Goal: Task Accomplishment & Management: Use online tool/utility

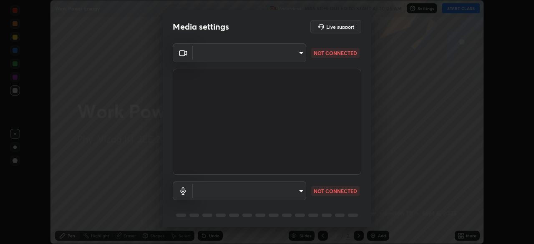
scroll to position [30, 0]
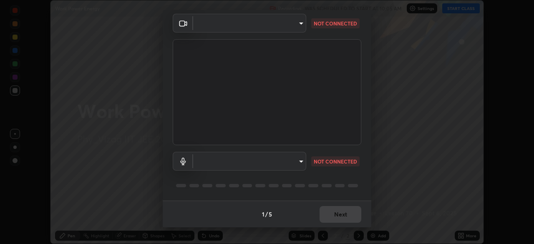
type input "4845557dca10993e581013970589eac48f795e0d899d370849d875fb2bc8e73d"
type input "default"
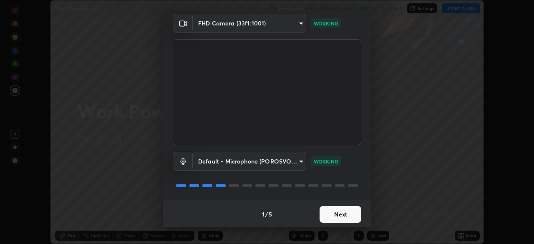
click at [334, 213] on button "Next" at bounding box center [340, 214] width 42 height 17
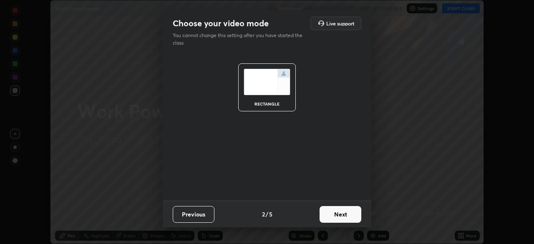
scroll to position [0, 0]
click at [337, 216] on button "Next" at bounding box center [340, 214] width 42 height 17
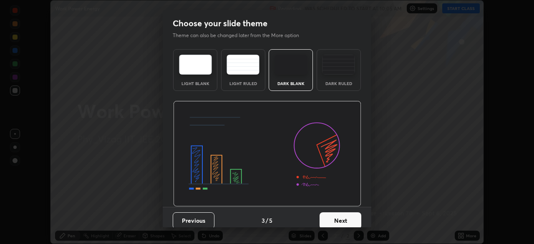
click at [336, 220] on button "Next" at bounding box center [340, 220] width 42 height 17
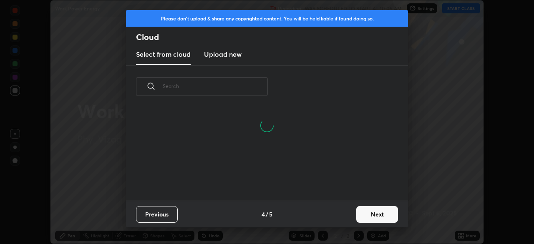
click at [362, 210] on button "Next" at bounding box center [377, 214] width 42 height 17
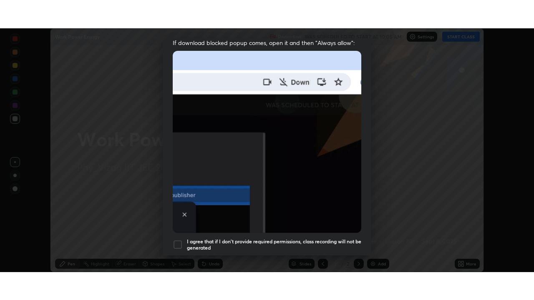
scroll to position [200, 0]
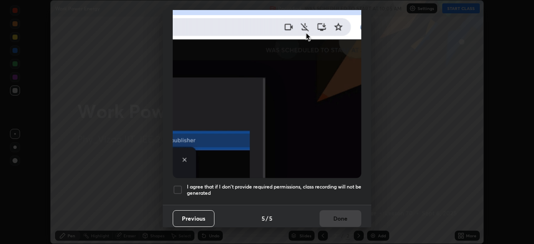
click at [179, 188] on div at bounding box center [178, 190] width 10 height 10
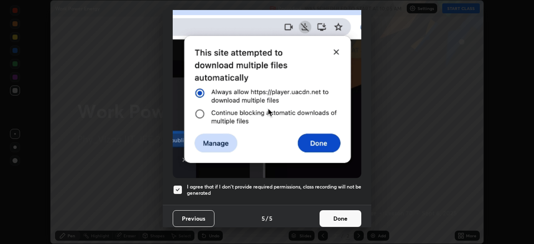
click at [337, 214] on button "Done" at bounding box center [340, 218] width 42 height 17
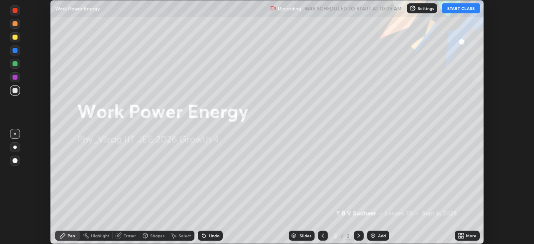
click at [372, 235] on img at bounding box center [372, 235] width 7 height 7
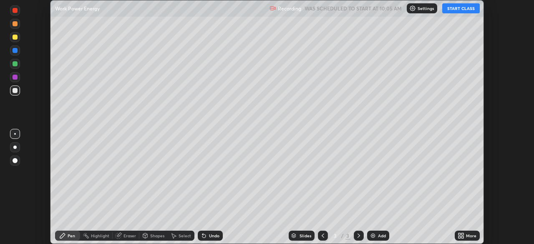
click at [459, 234] on icon at bounding box center [459, 234] width 2 height 2
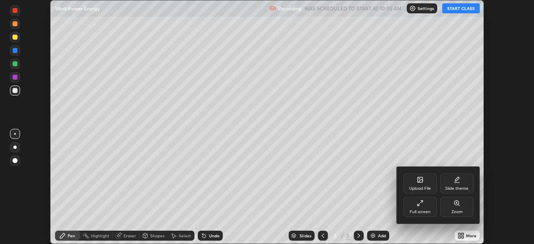
click at [427, 203] on div "Full screen" at bounding box center [419, 207] width 33 height 20
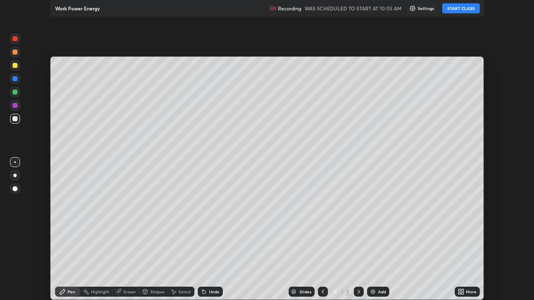
scroll to position [300, 534]
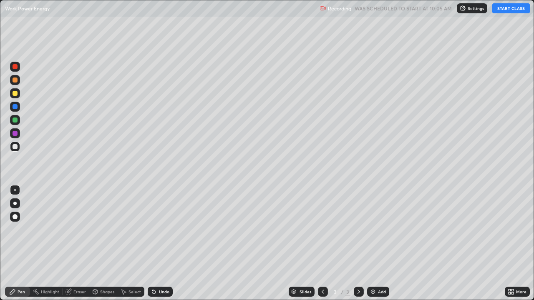
click at [505, 11] on button "START CLASS" at bounding box center [511, 8] width 38 height 10
click at [15, 203] on div at bounding box center [14, 203] width 3 height 3
click at [96, 243] on icon at bounding box center [95, 291] width 5 height 5
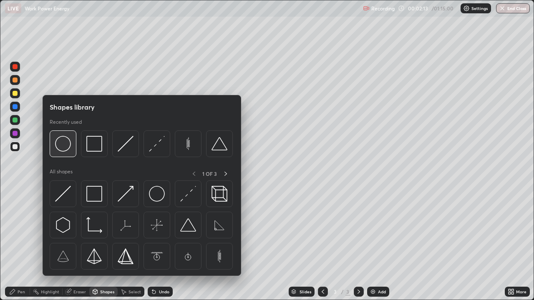
click at [63, 150] on img at bounding box center [63, 144] width 16 height 16
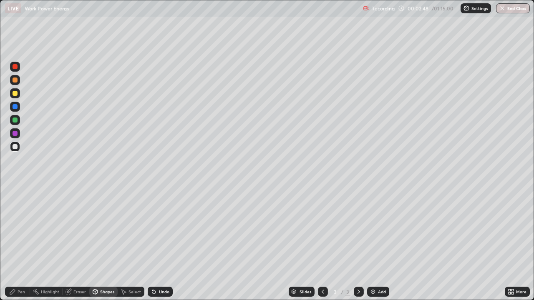
click at [17, 95] on div at bounding box center [15, 93] width 5 height 5
click at [107, 243] on div "Shapes" at bounding box center [107, 292] width 14 height 4
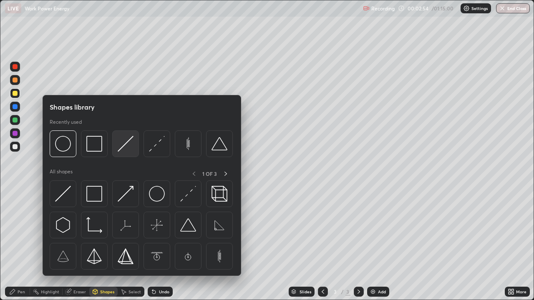
click at [125, 146] on img at bounding box center [126, 144] width 16 height 16
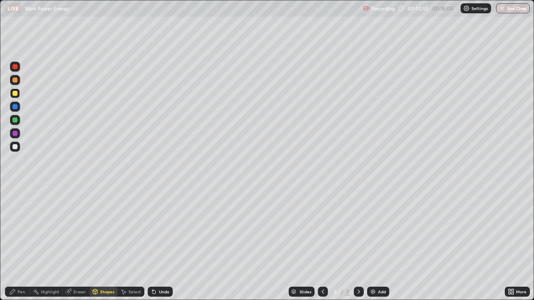
click at [16, 108] on div at bounding box center [15, 106] width 5 height 5
click at [108, 243] on div "Shapes" at bounding box center [107, 292] width 14 height 4
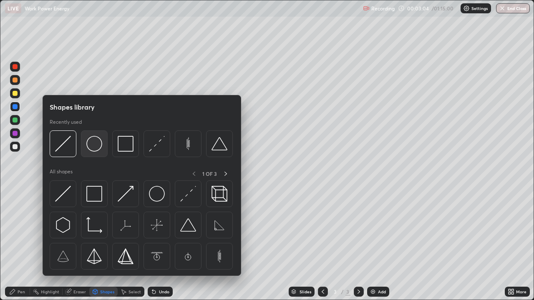
click at [97, 146] on img at bounding box center [94, 144] width 16 height 16
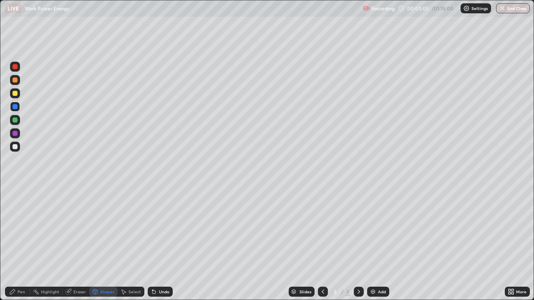
click at [15, 133] on div at bounding box center [15, 133] width 5 height 5
click at [162, 243] on div "Undo" at bounding box center [164, 292] width 10 height 4
click at [23, 243] on div "Pen" at bounding box center [22, 292] width 8 height 4
click at [101, 243] on div "Shapes" at bounding box center [107, 292] width 14 height 4
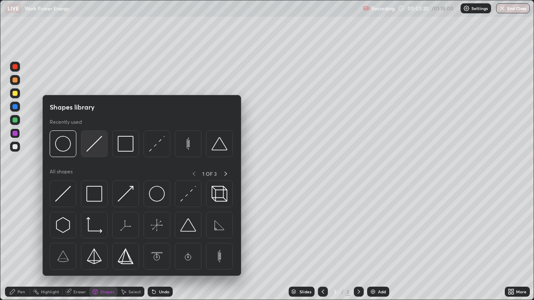
click at [90, 146] on img at bounding box center [94, 144] width 16 height 16
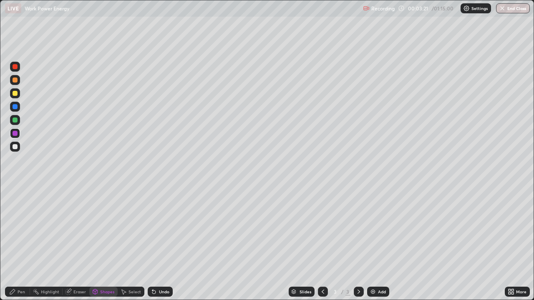
click at [17, 121] on div at bounding box center [15, 120] width 5 height 5
click at [19, 243] on div "Pen" at bounding box center [22, 292] width 8 height 4
click at [15, 148] on div at bounding box center [15, 146] width 5 height 5
click at [161, 243] on div "Undo" at bounding box center [164, 292] width 10 height 4
click at [103, 243] on div "Shapes" at bounding box center [103, 292] width 28 height 10
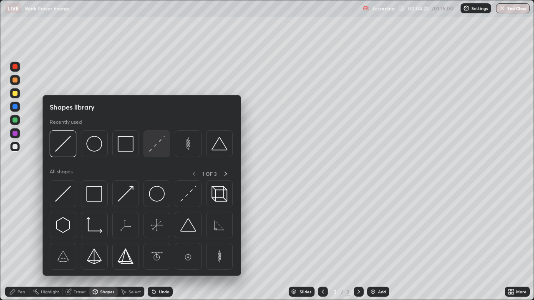
click at [155, 147] on img at bounding box center [157, 144] width 16 height 16
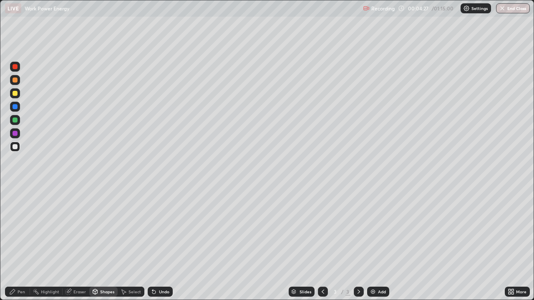
click at [21, 243] on div "Pen" at bounding box center [22, 292] width 8 height 4
click at [164, 243] on div "Undo" at bounding box center [164, 292] width 10 height 4
click at [163, 243] on div "Undo" at bounding box center [164, 292] width 10 height 4
click at [160, 243] on div "Undo" at bounding box center [160, 292] width 25 height 10
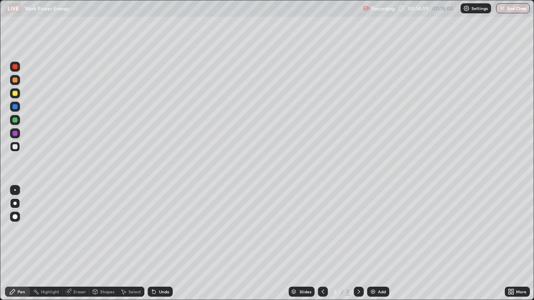
click at [162, 243] on div "Undo" at bounding box center [160, 292] width 25 height 10
click at [163, 243] on div "Undo" at bounding box center [160, 292] width 25 height 10
click at [78, 243] on div "Eraser" at bounding box center [76, 292] width 27 height 10
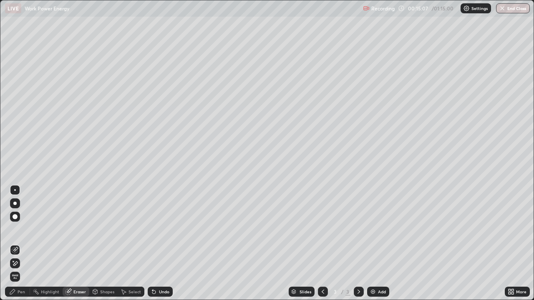
click at [23, 243] on div "Pen" at bounding box center [17, 292] width 25 height 10
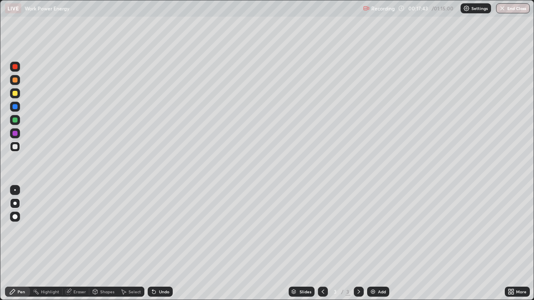
click at [378, 243] on div "Add" at bounding box center [382, 292] width 8 height 4
click at [76, 243] on div "Eraser" at bounding box center [79, 292] width 13 height 4
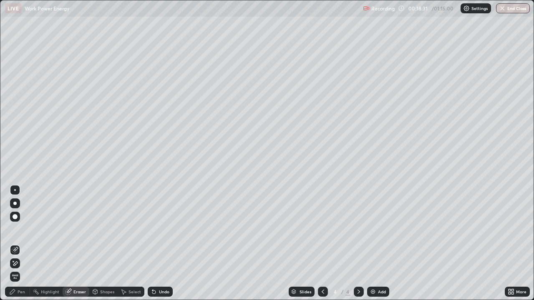
click at [21, 243] on div "Pen" at bounding box center [22, 292] width 8 height 4
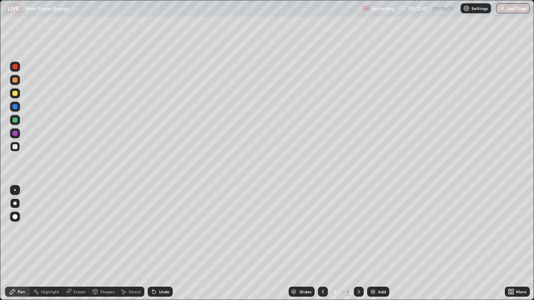
click at [79, 243] on div "Eraser" at bounding box center [79, 292] width 13 height 4
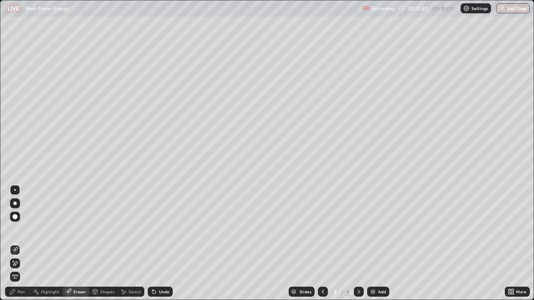
click at [16, 243] on div "Pen" at bounding box center [17, 292] width 25 height 10
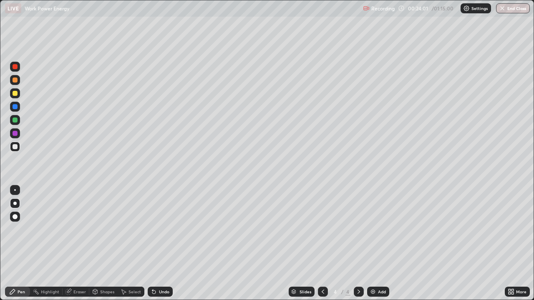
click at [372, 243] on img at bounding box center [372, 291] width 7 height 7
click at [322, 243] on icon at bounding box center [322, 291] width 7 height 7
click at [321, 243] on icon at bounding box center [322, 291] width 7 height 7
click at [357, 243] on icon at bounding box center [358, 292] width 3 height 4
click at [358, 243] on icon at bounding box center [358, 291] width 7 height 7
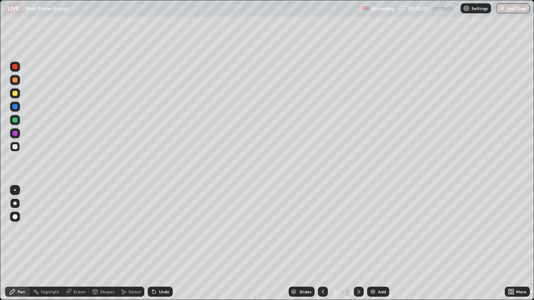
click at [163, 243] on div "Undo" at bounding box center [160, 292] width 25 height 10
click at [322, 243] on icon at bounding box center [322, 291] width 7 height 7
click at [356, 243] on icon at bounding box center [358, 291] width 7 height 7
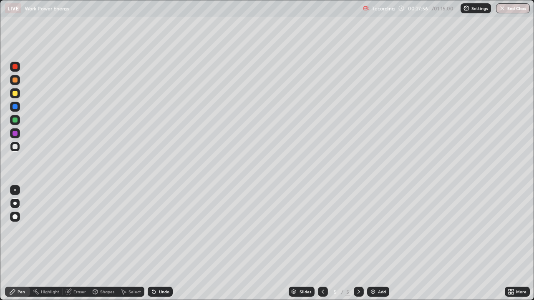
click at [159, 243] on div "Undo" at bounding box center [164, 292] width 10 height 4
click at [161, 243] on div "Undo" at bounding box center [160, 292] width 25 height 10
click at [80, 243] on div "Eraser" at bounding box center [76, 292] width 27 height 10
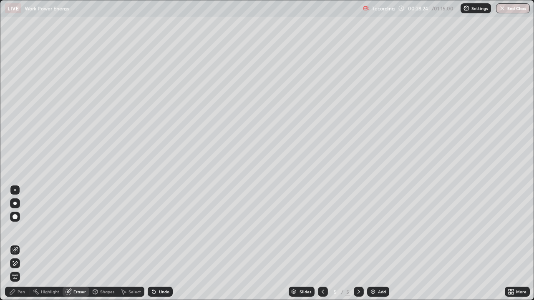
click at [21, 243] on div "Pen" at bounding box center [22, 292] width 8 height 4
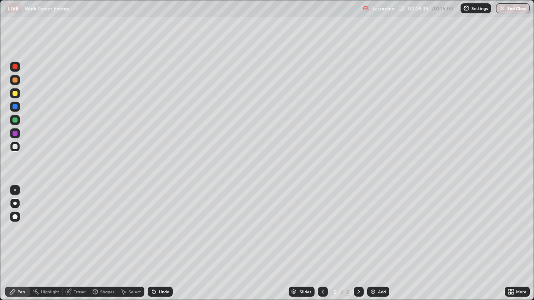
click at [159, 243] on div "Undo" at bounding box center [164, 292] width 10 height 4
click at [156, 243] on div "Undo" at bounding box center [160, 292] width 25 height 10
click at [375, 243] on img at bounding box center [372, 291] width 7 height 7
click at [103, 243] on div "Shapes" at bounding box center [103, 292] width 28 height 10
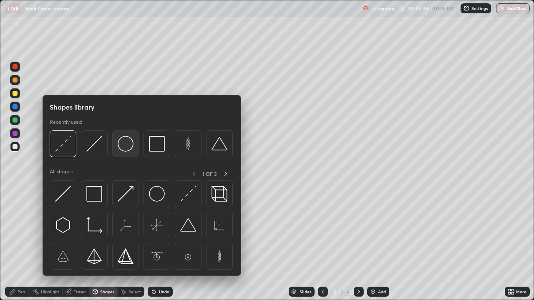
click at [126, 147] on img at bounding box center [126, 144] width 16 height 16
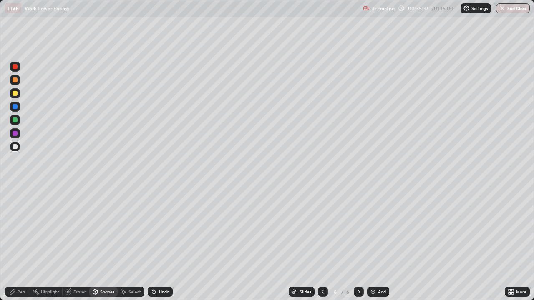
click at [104, 243] on div "Shapes" at bounding box center [107, 292] width 14 height 4
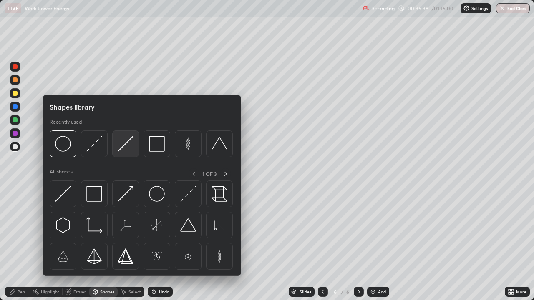
click at [125, 144] on img at bounding box center [126, 144] width 16 height 16
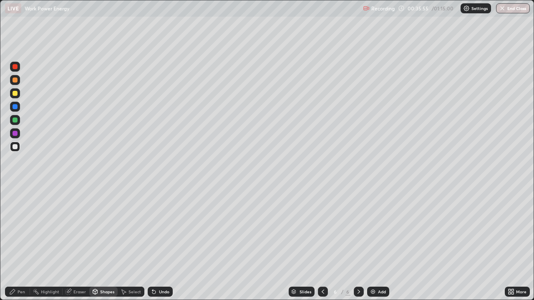
click at [104, 243] on div "Shapes" at bounding box center [107, 292] width 14 height 4
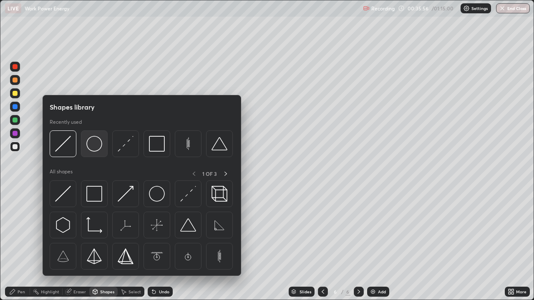
click at [98, 148] on img at bounding box center [94, 144] width 16 height 16
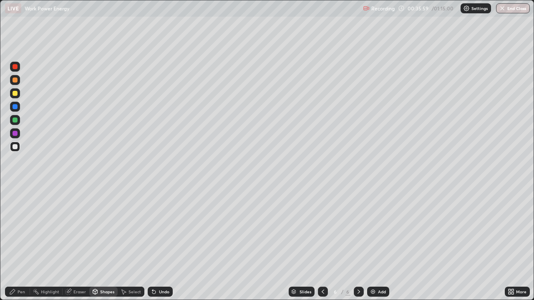
click at [159, 243] on div "Undo" at bounding box center [164, 292] width 10 height 4
click at [106, 243] on div "Shapes" at bounding box center [107, 292] width 14 height 4
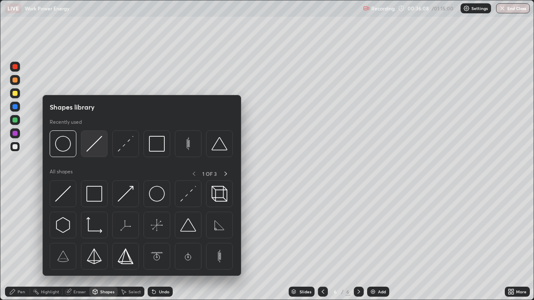
click at [94, 144] on img at bounding box center [94, 144] width 16 height 16
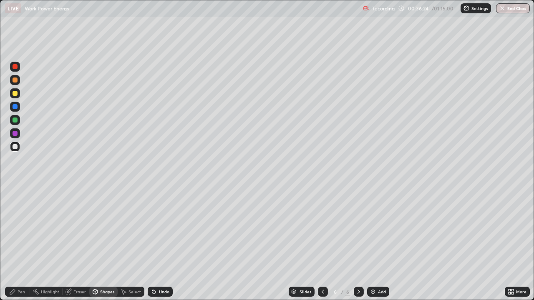
click at [16, 243] on div "Pen" at bounding box center [17, 292] width 25 height 10
click at [78, 243] on div "Eraser" at bounding box center [76, 292] width 27 height 10
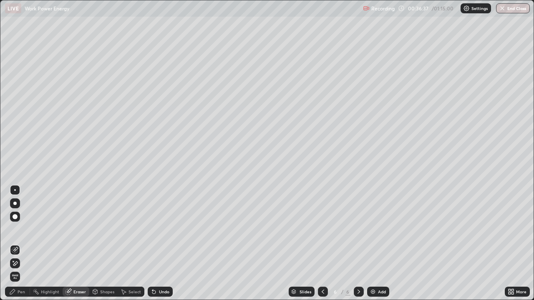
click at [13, 243] on icon at bounding box center [12, 291] width 7 height 7
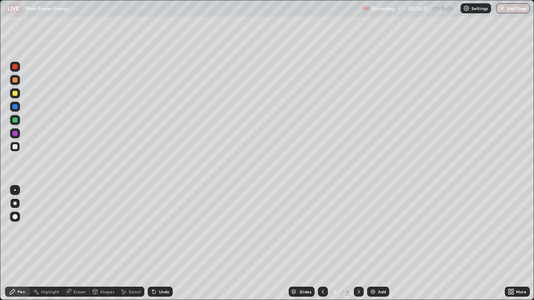
click at [16, 80] on div at bounding box center [15, 80] width 5 height 5
click at [160, 243] on div "Undo" at bounding box center [164, 292] width 10 height 4
click at [162, 243] on div "Undo" at bounding box center [164, 292] width 10 height 4
click at [160, 243] on div "Undo" at bounding box center [164, 292] width 10 height 4
click at [161, 243] on div "Undo" at bounding box center [164, 292] width 10 height 4
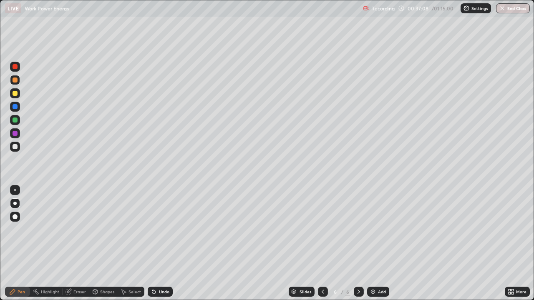
click at [163, 243] on div "Undo" at bounding box center [164, 292] width 10 height 4
click at [164, 243] on div "Undo" at bounding box center [164, 292] width 10 height 4
click at [16, 146] on div at bounding box center [15, 146] width 5 height 5
click at [161, 243] on div "Undo" at bounding box center [160, 292] width 25 height 10
click at [21, 243] on div "Pen" at bounding box center [22, 292] width 8 height 4
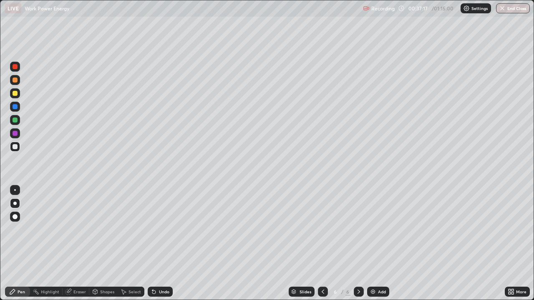
click at [15, 80] on div at bounding box center [15, 80] width 5 height 5
click at [75, 243] on div "Eraser" at bounding box center [79, 292] width 13 height 4
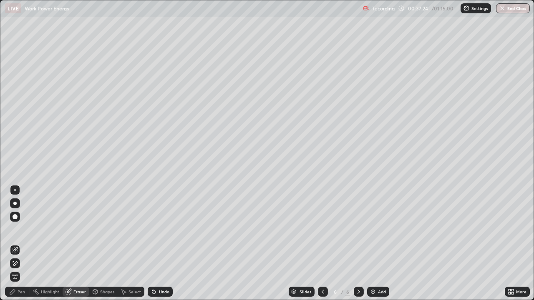
click at [18, 243] on div "Pen" at bounding box center [22, 292] width 8 height 4
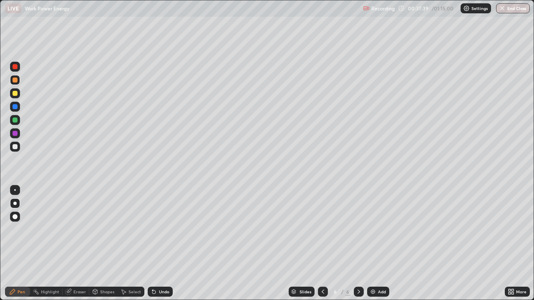
click at [101, 243] on div "Shapes" at bounding box center [103, 292] width 28 height 10
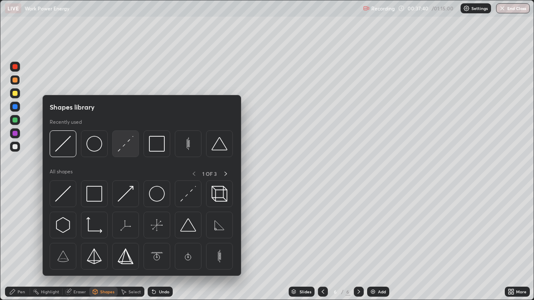
click at [125, 148] on img at bounding box center [126, 144] width 16 height 16
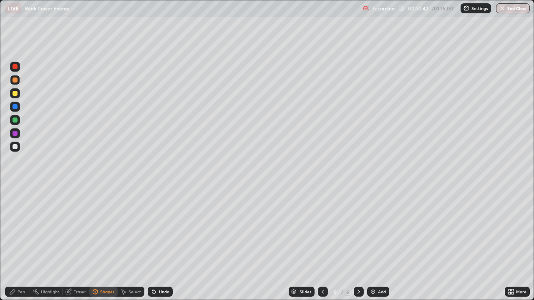
click at [15, 107] on div at bounding box center [15, 106] width 5 height 5
click at [16, 243] on div "Pen" at bounding box center [17, 292] width 25 height 10
click at [15, 137] on div at bounding box center [15, 133] width 10 height 10
click at [17, 243] on div "Pen" at bounding box center [17, 292] width 25 height 10
click at [79, 243] on div "Eraser" at bounding box center [79, 292] width 13 height 4
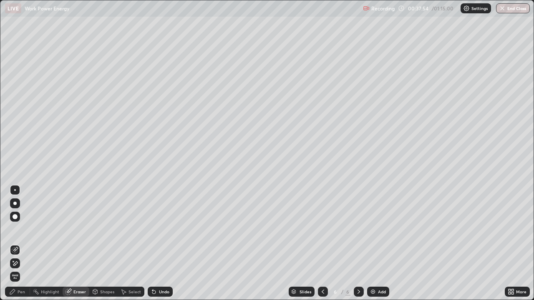
click at [19, 243] on div "Pen" at bounding box center [22, 292] width 8 height 4
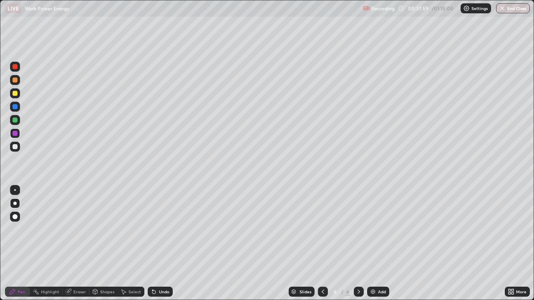
click at [15, 94] on div at bounding box center [15, 93] width 5 height 5
click at [15, 146] on div at bounding box center [15, 146] width 5 height 5
click at [321, 243] on icon at bounding box center [322, 291] width 7 height 7
click at [358, 243] on icon at bounding box center [358, 291] width 7 height 7
click at [159, 243] on div "Undo" at bounding box center [164, 292] width 10 height 4
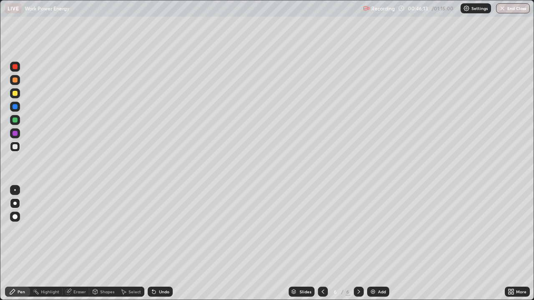
click at [372, 243] on img at bounding box center [372, 291] width 7 height 7
click at [322, 243] on icon at bounding box center [322, 291] width 7 height 7
click at [357, 243] on icon at bounding box center [358, 291] width 7 height 7
click at [161, 243] on div "Undo" at bounding box center [164, 292] width 10 height 4
click at [164, 243] on div "Undo" at bounding box center [160, 292] width 25 height 10
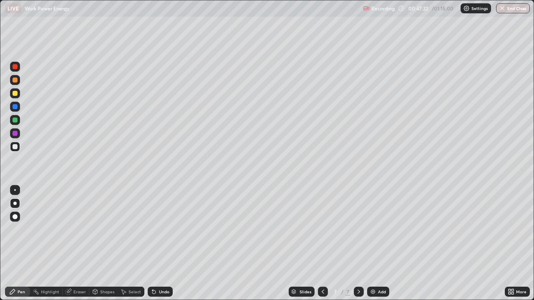
click at [164, 243] on div "Undo" at bounding box center [160, 292] width 25 height 10
click at [77, 243] on div "Eraser" at bounding box center [79, 292] width 13 height 4
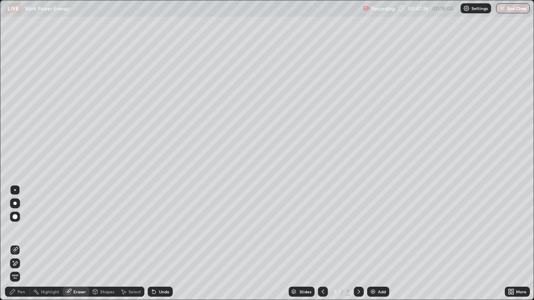
click at [19, 243] on div at bounding box center [15, 263] width 10 height 10
click at [16, 243] on icon at bounding box center [15, 250] width 7 height 7
click at [14, 243] on icon at bounding box center [12, 291] width 5 height 5
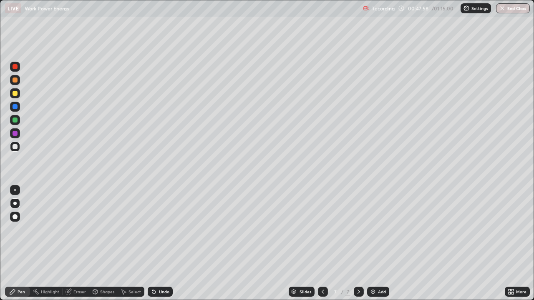
click at [77, 243] on div "Eraser" at bounding box center [79, 292] width 13 height 4
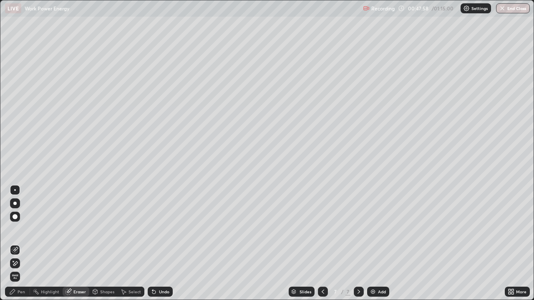
click at [17, 243] on div "Pen" at bounding box center [17, 292] width 25 height 10
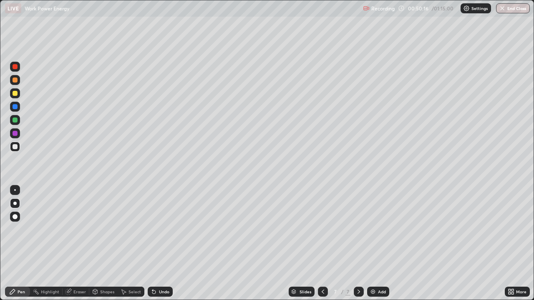
click at [322, 243] on icon at bounding box center [322, 291] width 7 height 7
click at [358, 243] on icon at bounding box center [358, 291] width 7 height 7
click at [375, 243] on div "Add" at bounding box center [378, 292] width 22 height 10
click at [157, 243] on div "Undo" at bounding box center [160, 292] width 25 height 10
click at [376, 243] on div "Add" at bounding box center [378, 292] width 22 height 10
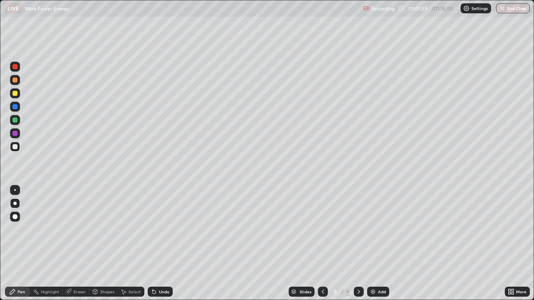
click at [102, 243] on div "Shapes" at bounding box center [107, 292] width 14 height 4
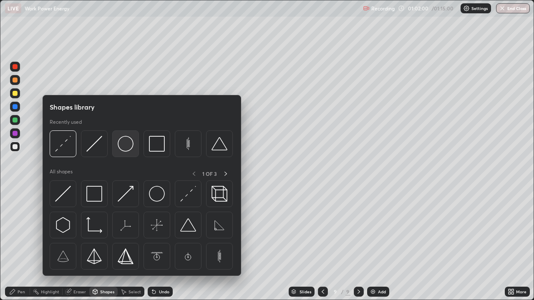
click at [130, 148] on img at bounding box center [126, 144] width 16 height 16
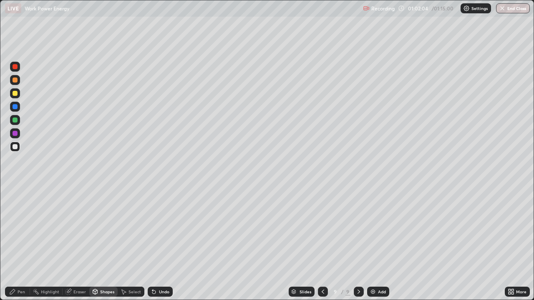
click at [109, 243] on div "Shapes" at bounding box center [107, 292] width 14 height 4
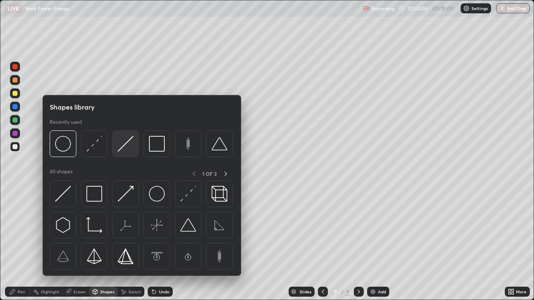
click at [125, 145] on img at bounding box center [126, 144] width 16 height 16
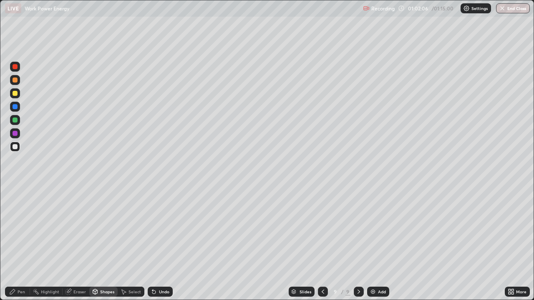
click at [18, 93] on div at bounding box center [15, 93] width 10 height 10
click at [21, 243] on div "Pen" at bounding box center [22, 292] width 8 height 4
click at [15, 118] on div at bounding box center [15, 120] width 5 height 5
click at [100, 243] on div "Shapes" at bounding box center [107, 292] width 14 height 4
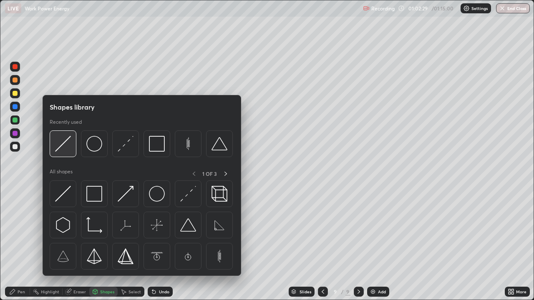
click at [69, 144] on img at bounding box center [63, 144] width 16 height 16
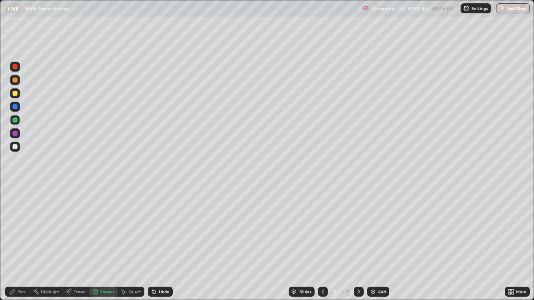
click at [15, 146] on div at bounding box center [15, 146] width 5 height 5
click at [17, 94] on div at bounding box center [15, 93] width 5 height 5
click at [25, 243] on div "Pen" at bounding box center [22, 292] width 8 height 4
click at [210, 243] on div "Slides 9 / 9 Add" at bounding box center [339, 291] width 332 height 17
click at [218, 243] on div "Slides 9 / 9 Add" at bounding box center [339, 291] width 332 height 17
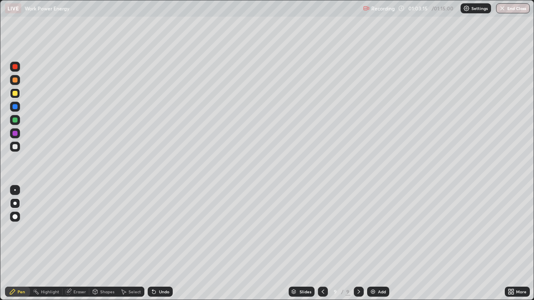
click at [219, 243] on div "Slides 9 / 9 Add" at bounding box center [339, 291] width 332 height 17
click at [221, 243] on div "Slides 9 / 9 Add" at bounding box center [339, 291] width 332 height 17
click at [222, 243] on div "Slides 9 / 9 Add" at bounding box center [339, 291] width 332 height 17
click at [162, 243] on div "Undo" at bounding box center [164, 292] width 10 height 4
click at [165, 243] on div "Undo" at bounding box center [164, 292] width 10 height 4
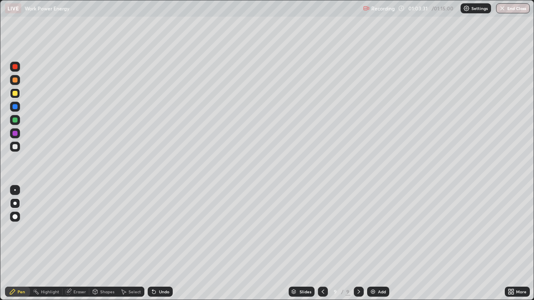
click at [78, 243] on div "Eraser" at bounding box center [79, 292] width 13 height 4
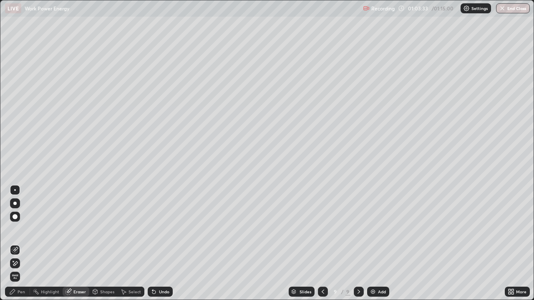
click at [18, 243] on div "Pen" at bounding box center [22, 292] width 8 height 4
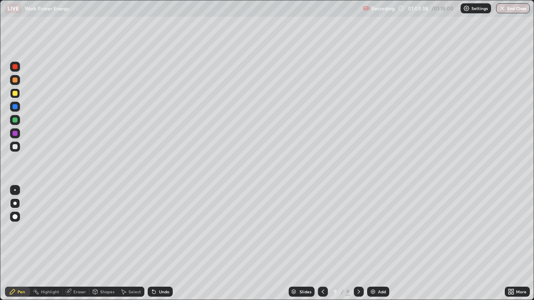
click at [75, 243] on div "Eraser" at bounding box center [79, 292] width 13 height 4
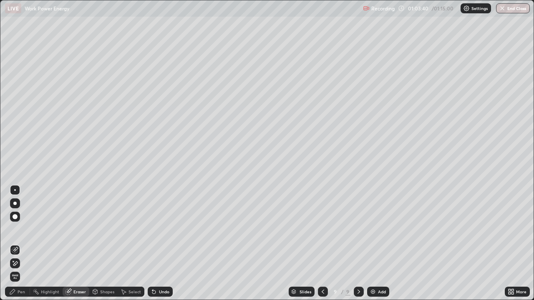
click at [20, 243] on div "Pen" at bounding box center [22, 292] width 8 height 4
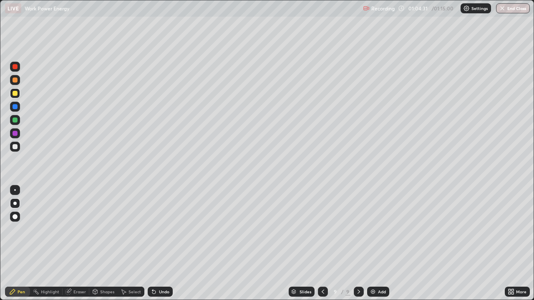
click at [166, 243] on div "Undo" at bounding box center [164, 292] width 10 height 4
click at [73, 243] on div "Eraser" at bounding box center [79, 292] width 13 height 4
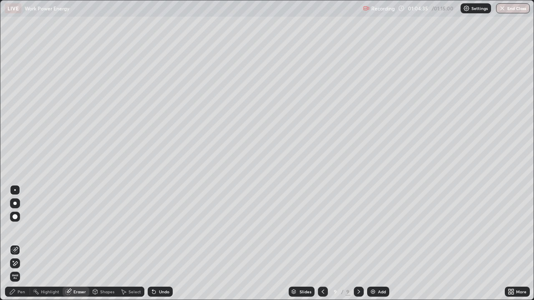
click at [20, 243] on div "Pen" at bounding box center [22, 292] width 8 height 4
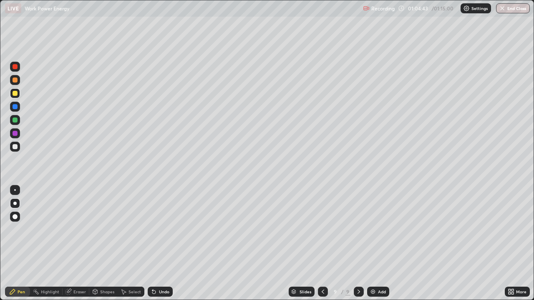
click at [15, 134] on div at bounding box center [15, 133] width 5 height 5
click at [15, 120] on div at bounding box center [15, 120] width 5 height 5
click at [17, 93] on div at bounding box center [15, 93] width 5 height 5
click at [15, 107] on div at bounding box center [15, 106] width 5 height 5
click at [14, 131] on div at bounding box center [15, 133] width 5 height 5
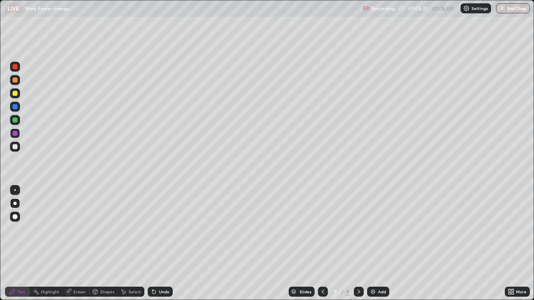
click at [14, 79] on div at bounding box center [15, 80] width 5 height 5
click at [15, 67] on div at bounding box center [15, 66] width 5 height 5
click at [14, 147] on div at bounding box center [15, 146] width 5 height 5
click at [101, 243] on div "Shapes" at bounding box center [107, 292] width 14 height 4
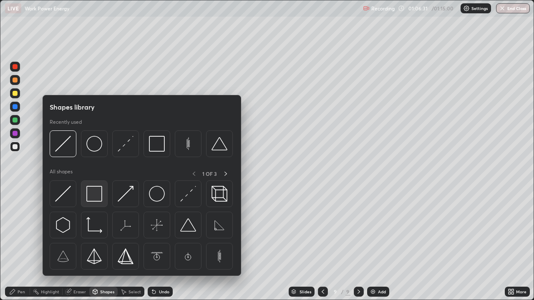
click at [93, 189] on img at bounding box center [94, 194] width 16 height 16
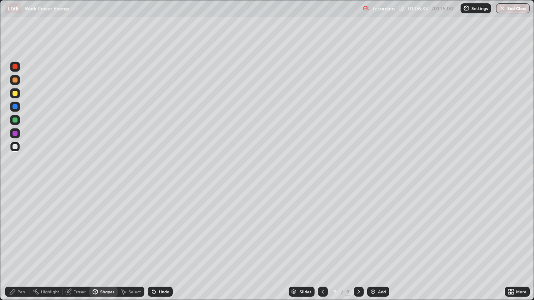
click at [19, 243] on div "Pen" at bounding box center [22, 292] width 8 height 4
click at [15, 132] on div at bounding box center [15, 133] width 5 height 5
click at [14, 120] on div at bounding box center [15, 120] width 5 height 5
click at [155, 243] on icon at bounding box center [153, 291] width 7 height 7
click at [14, 106] on div at bounding box center [15, 106] width 5 height 5
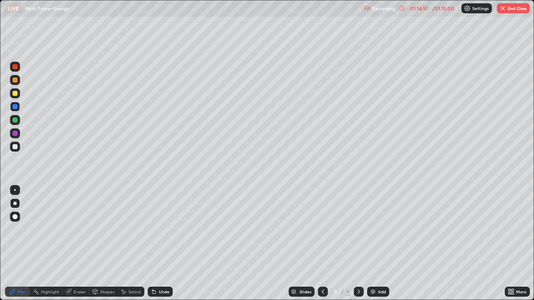
click at [509, 5] on button "End Class" at bounding box center [513, 8] width 33 height 10
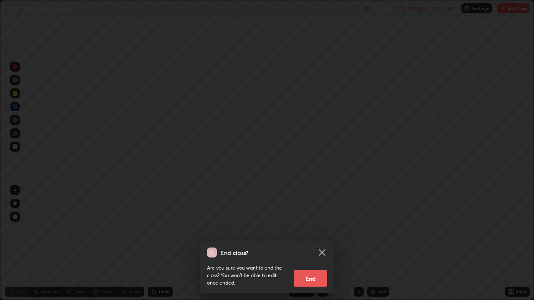
click at [313, 243] on button "End" at bounding box center [309, 278] width 33 height 17
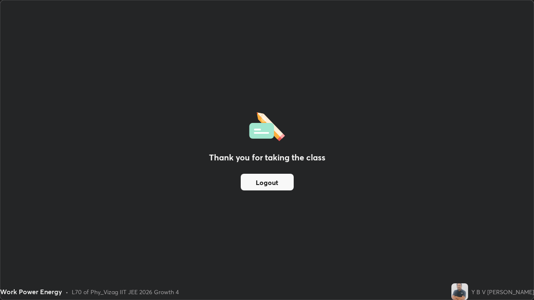
click at [279, 185] on button "Logout" at bounding box center [267, 182] width 53 height 17
